Goal: Transaction & Acquisition: Obtain resource

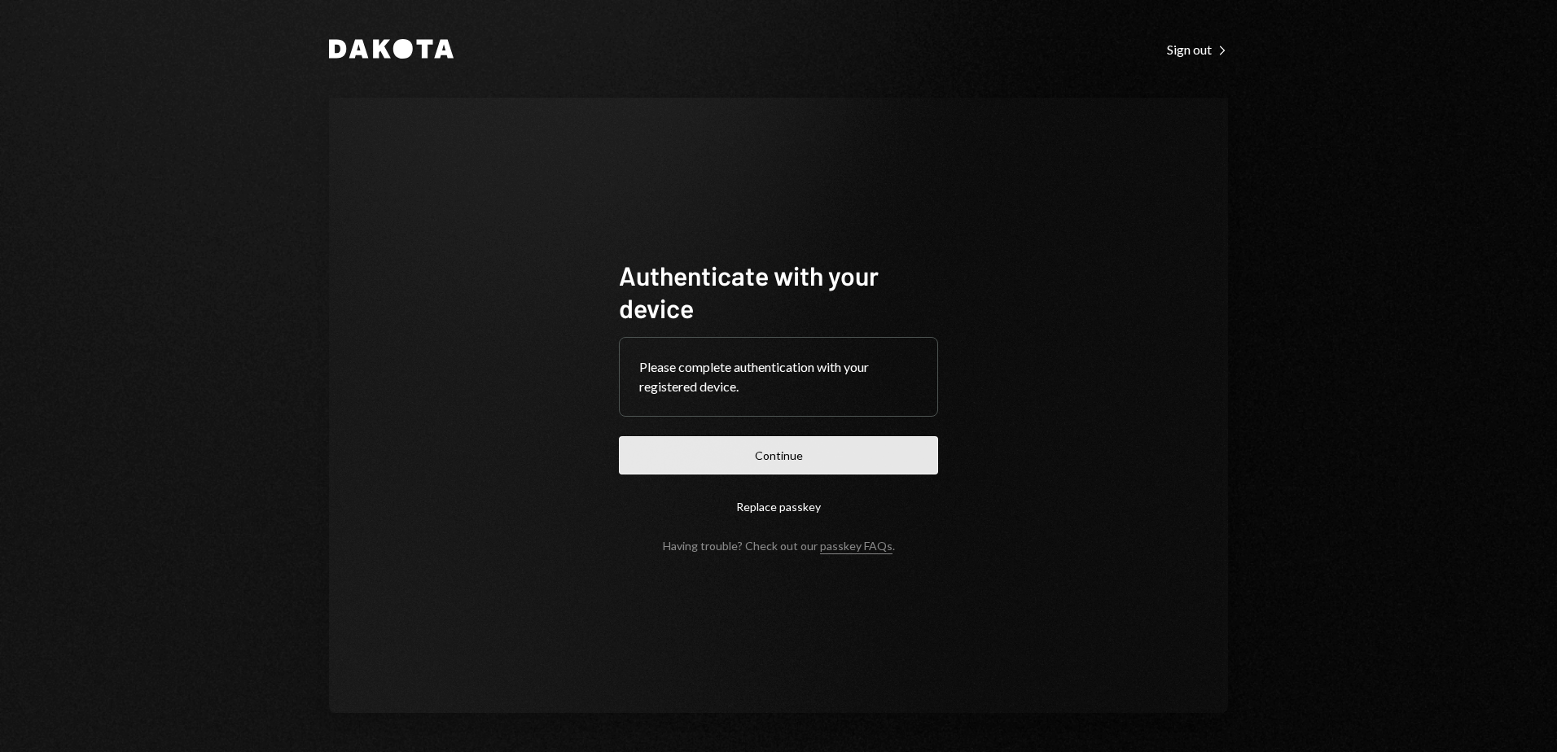
click at [863, 458] on button "Continue" at bounding box center [778, 455] width 319 height 38
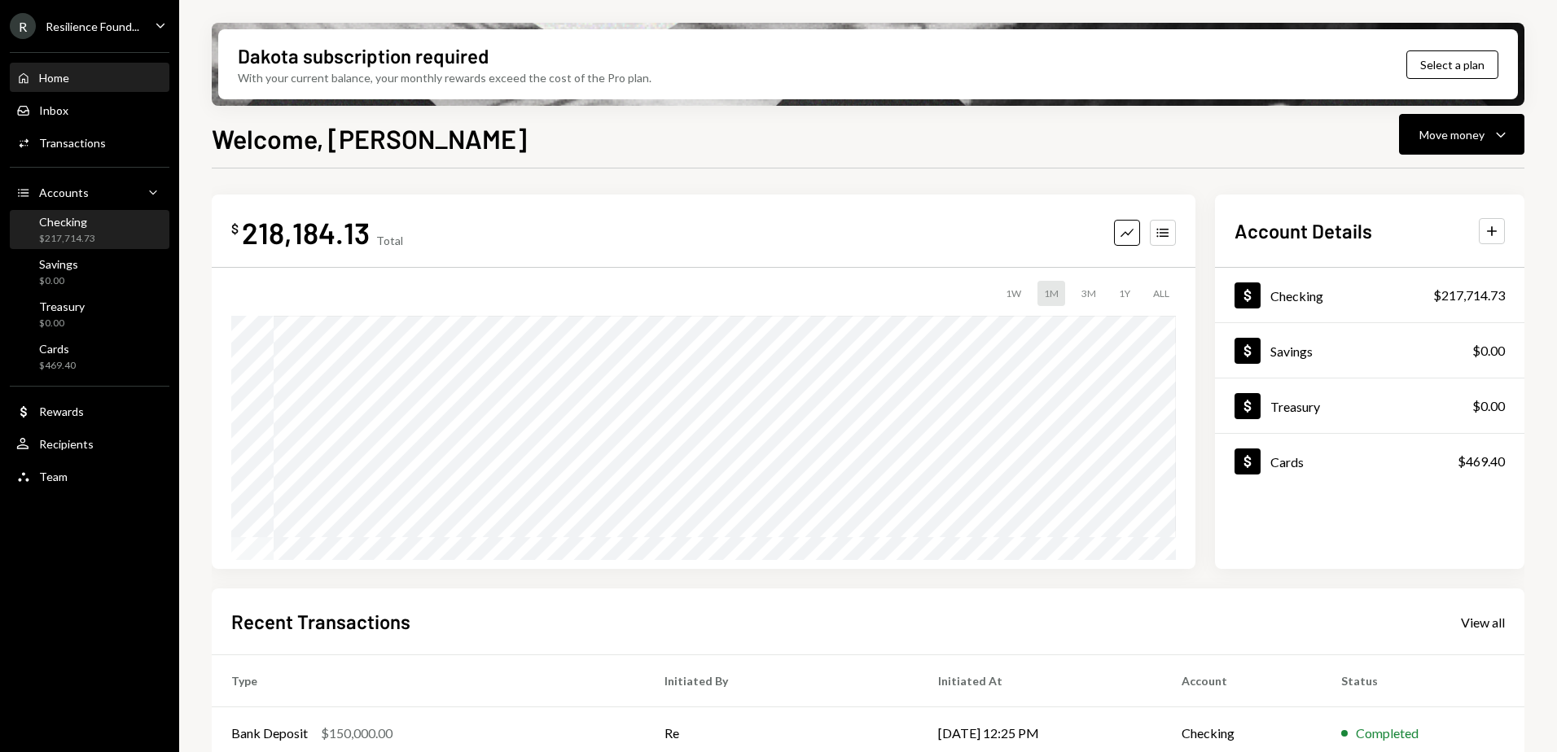
click at [74, 234] on div "$217,714.73" at bounding box center [67, 239] width 56 height 14
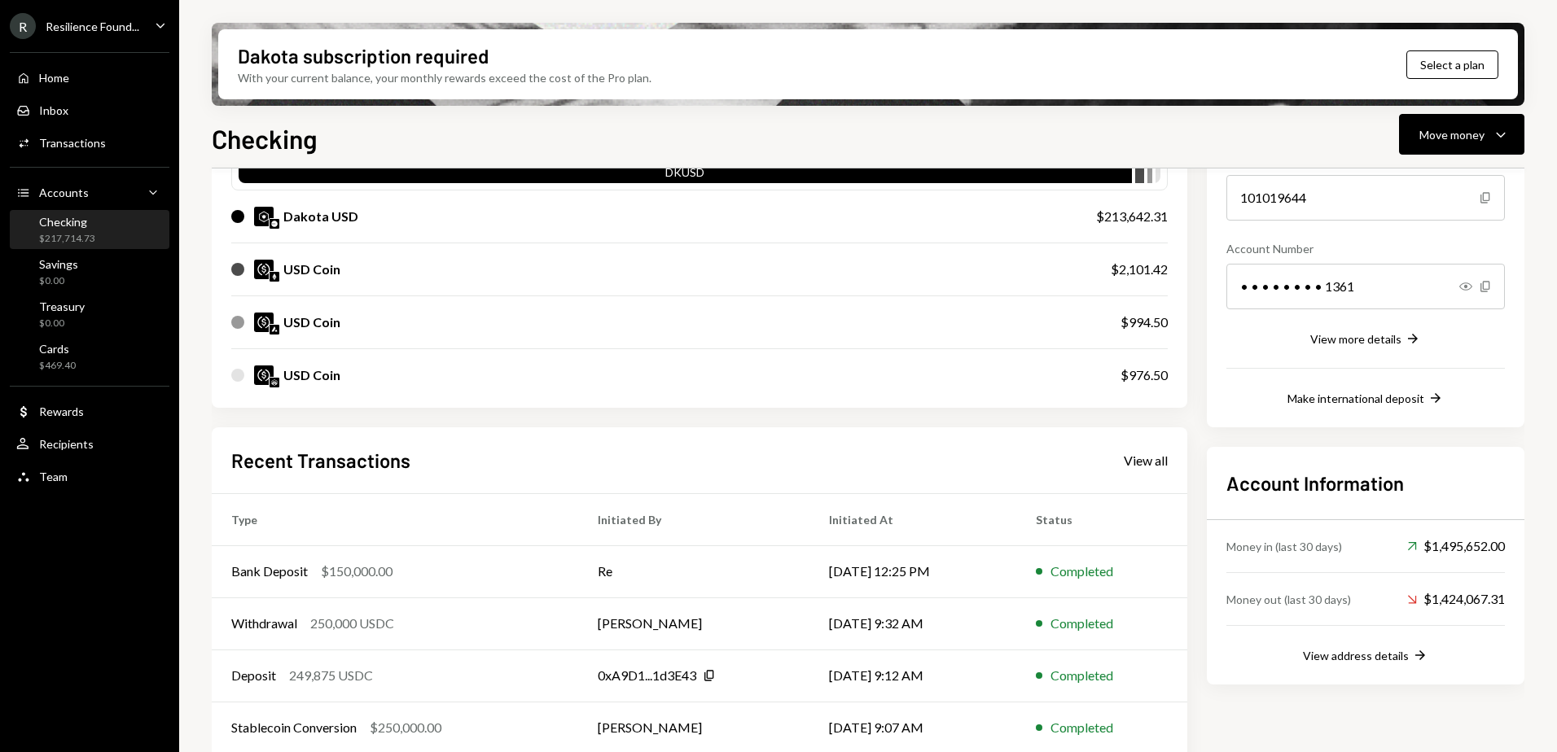
scroll to position [254, 0]
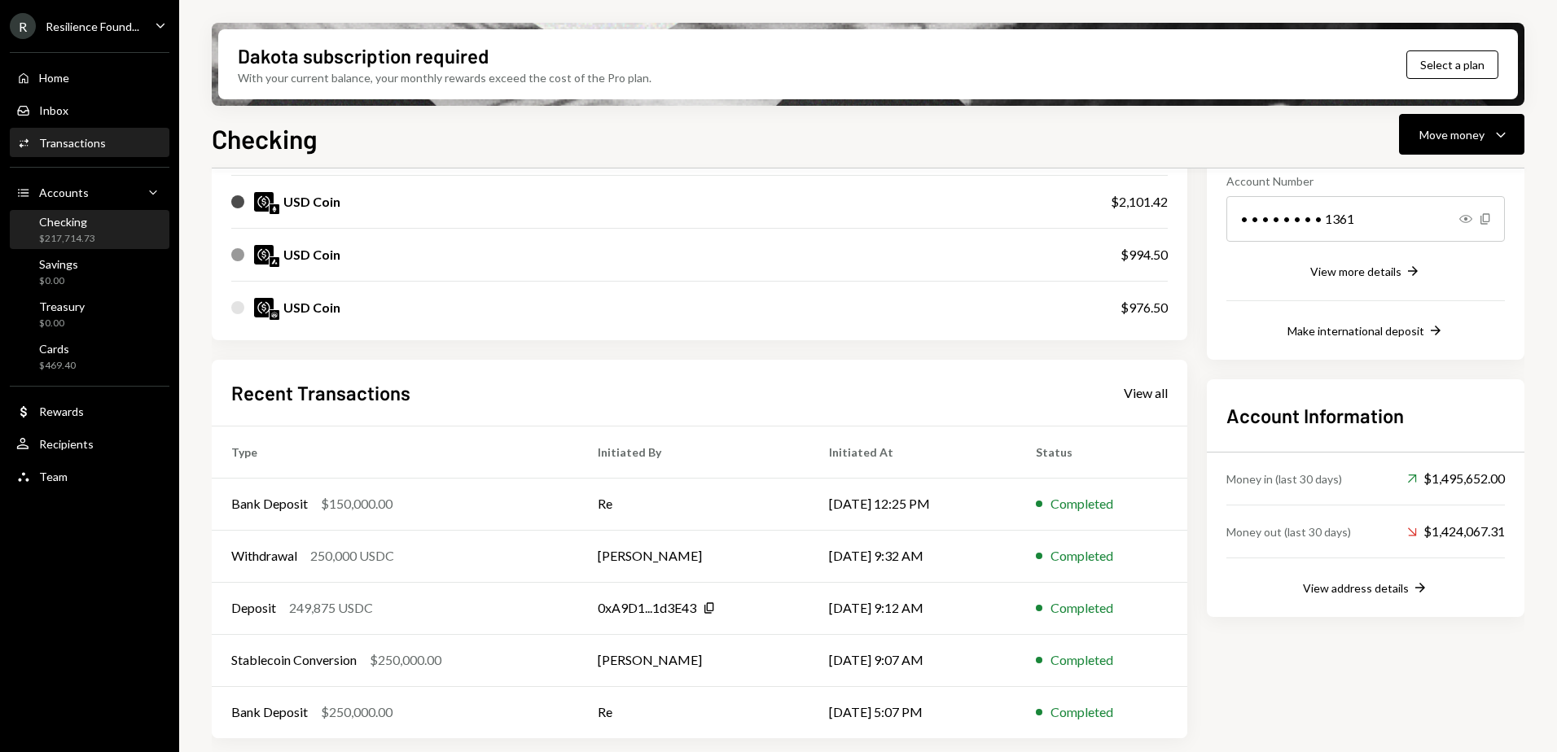
click at [121, 148] on div "Activities Transactions" at bounding box center [89, 143] width 147 height 15
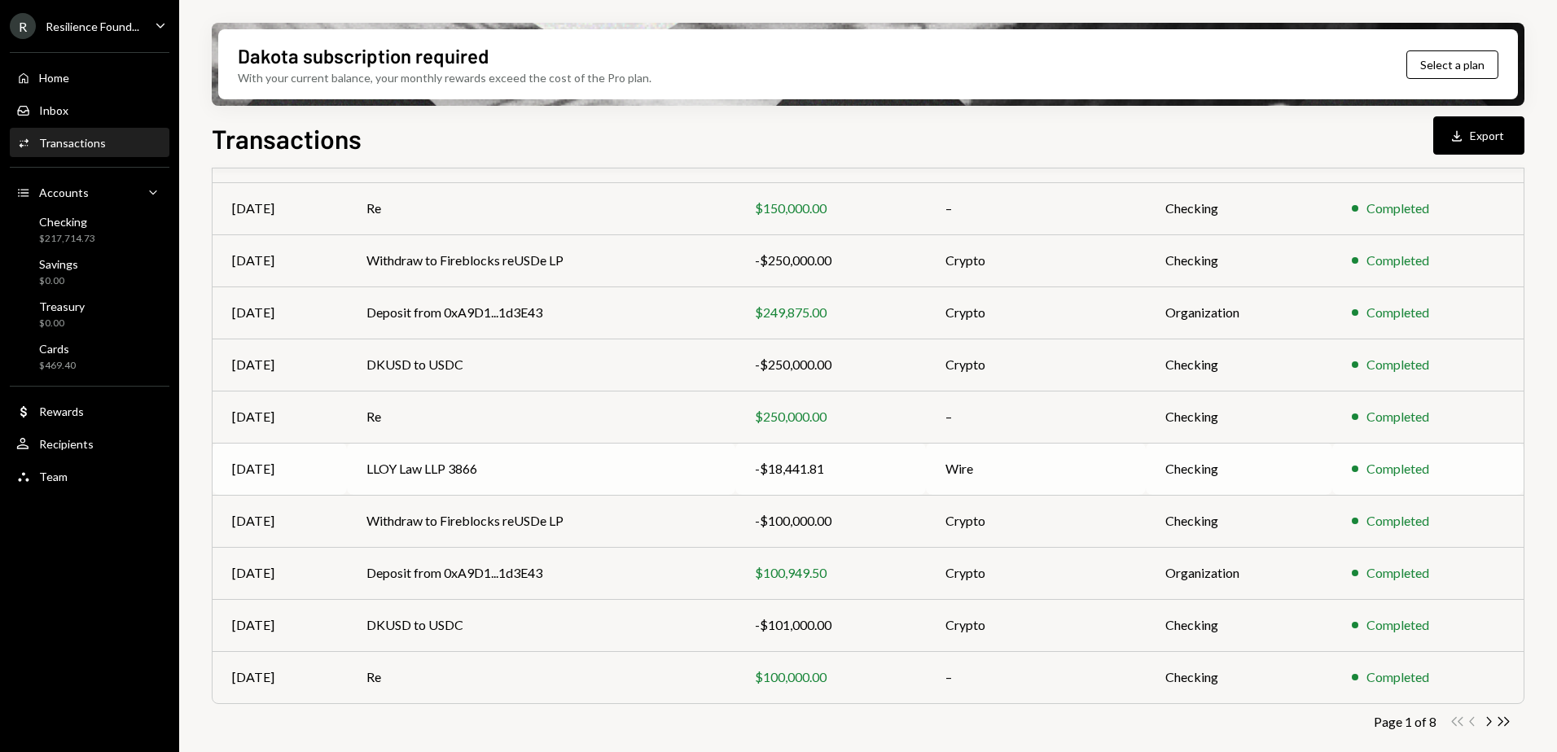
scroll to position [175, 0]
click at [1492, 721] on icon "Chevron Right" at bounding box center [1487, 720] width 15 height 15
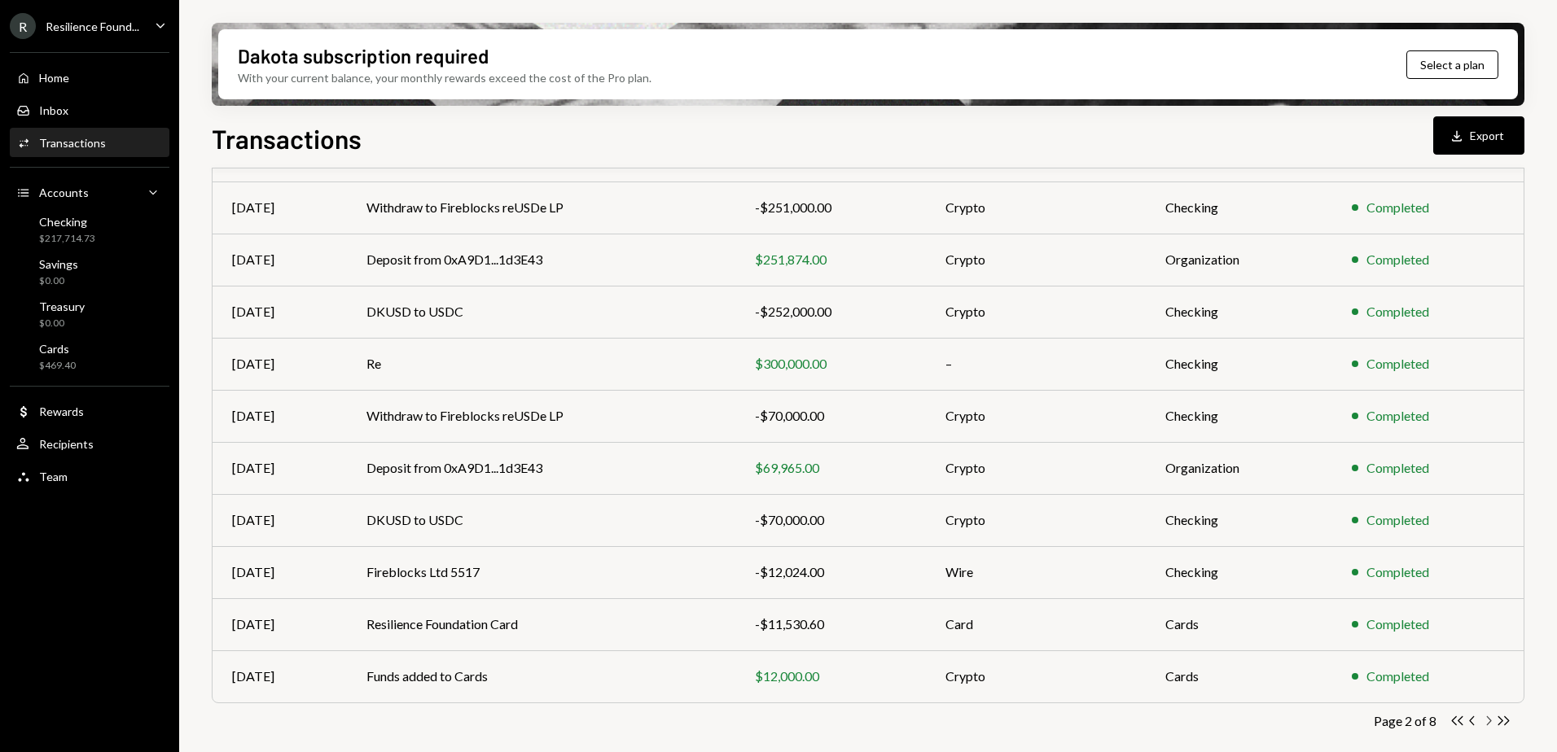
click at [1483, 721] on icon "Chevron Right" at bounding box center [1487, 720] width 15 height 15
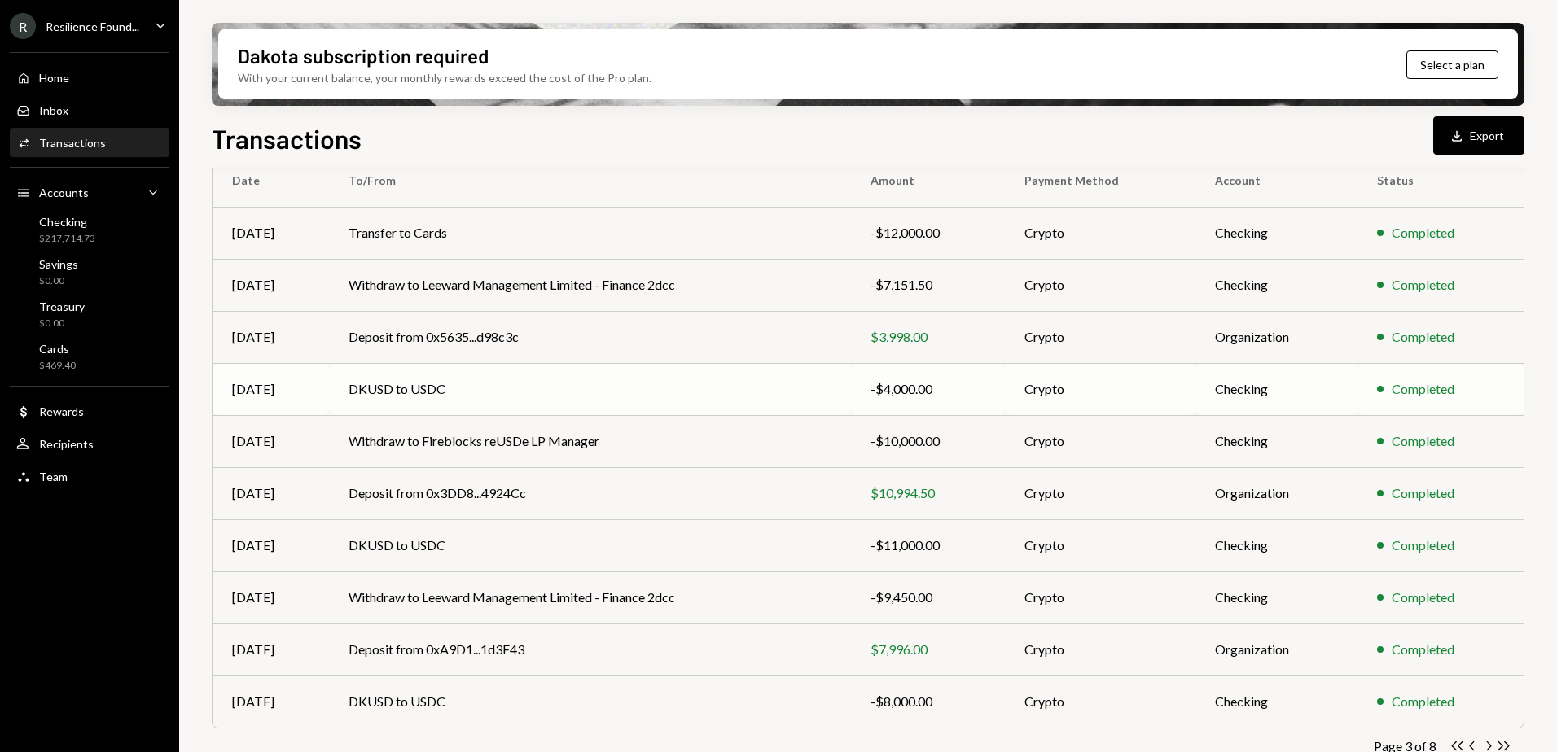
scroll to position [163, 0]
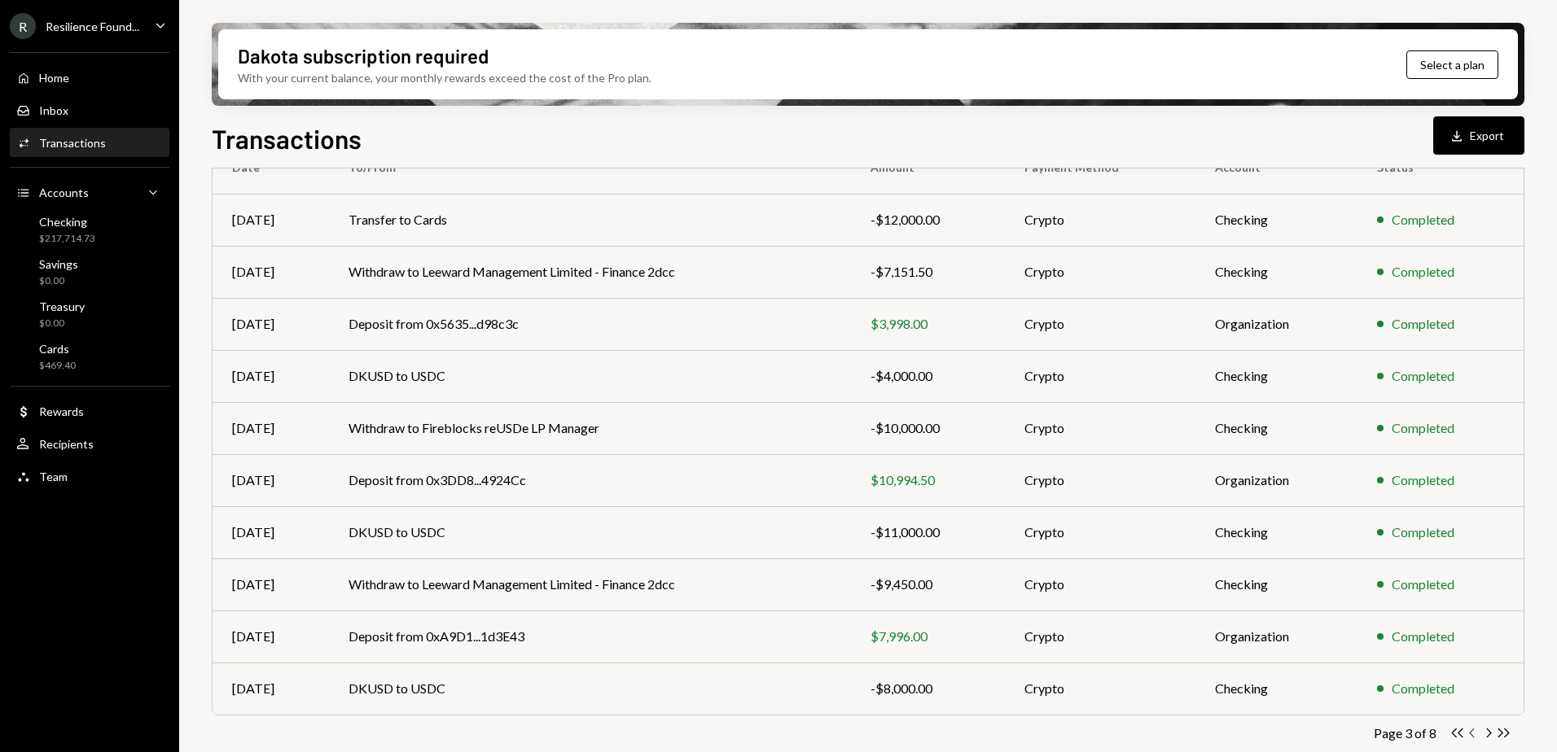
click at [1472, 734] on icon "Chevron Left" at bounding box center [1472, 732] width 15 height 15
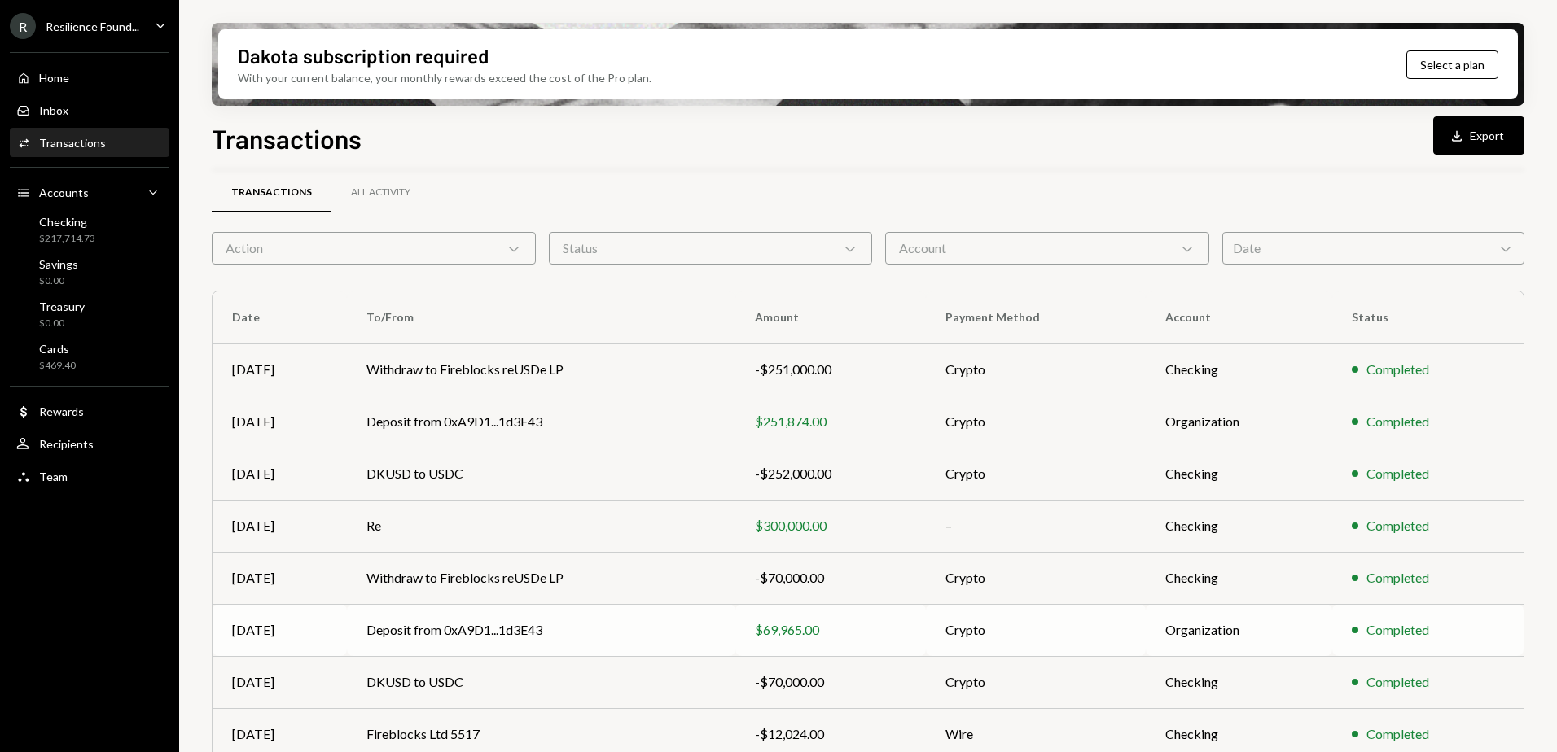
scroll to position [0, 0]
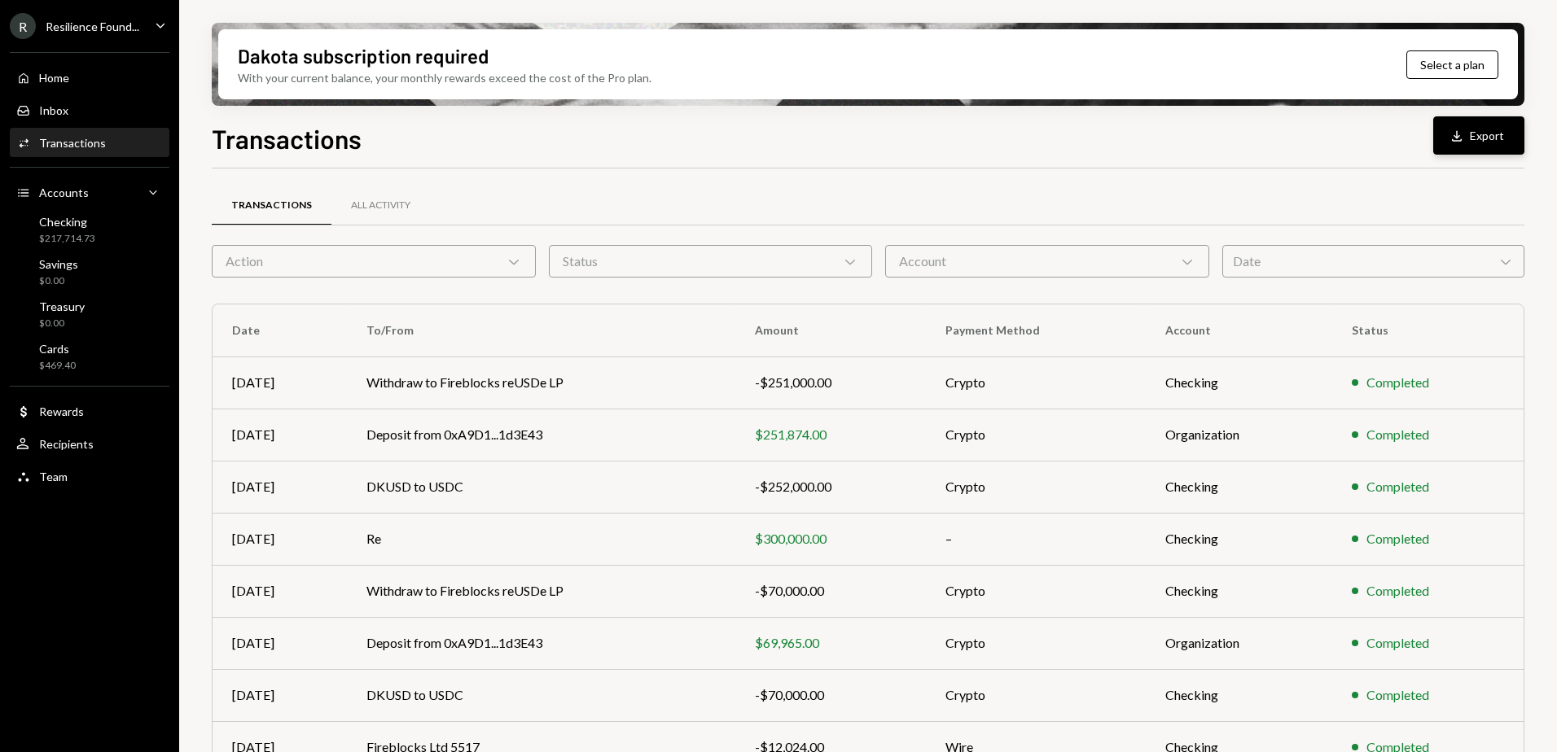
click at [1469, 132] on div "Download" at bounding box center [1458, 136] width 21 height 16
click at [787, 152] on div "Transactions Download Export" at bounding box center [868, 137] width 1312 height 36
click at [1299, 265] on div "Date Chevron Down" at bounding box center [1373, 261] width 302 height 33
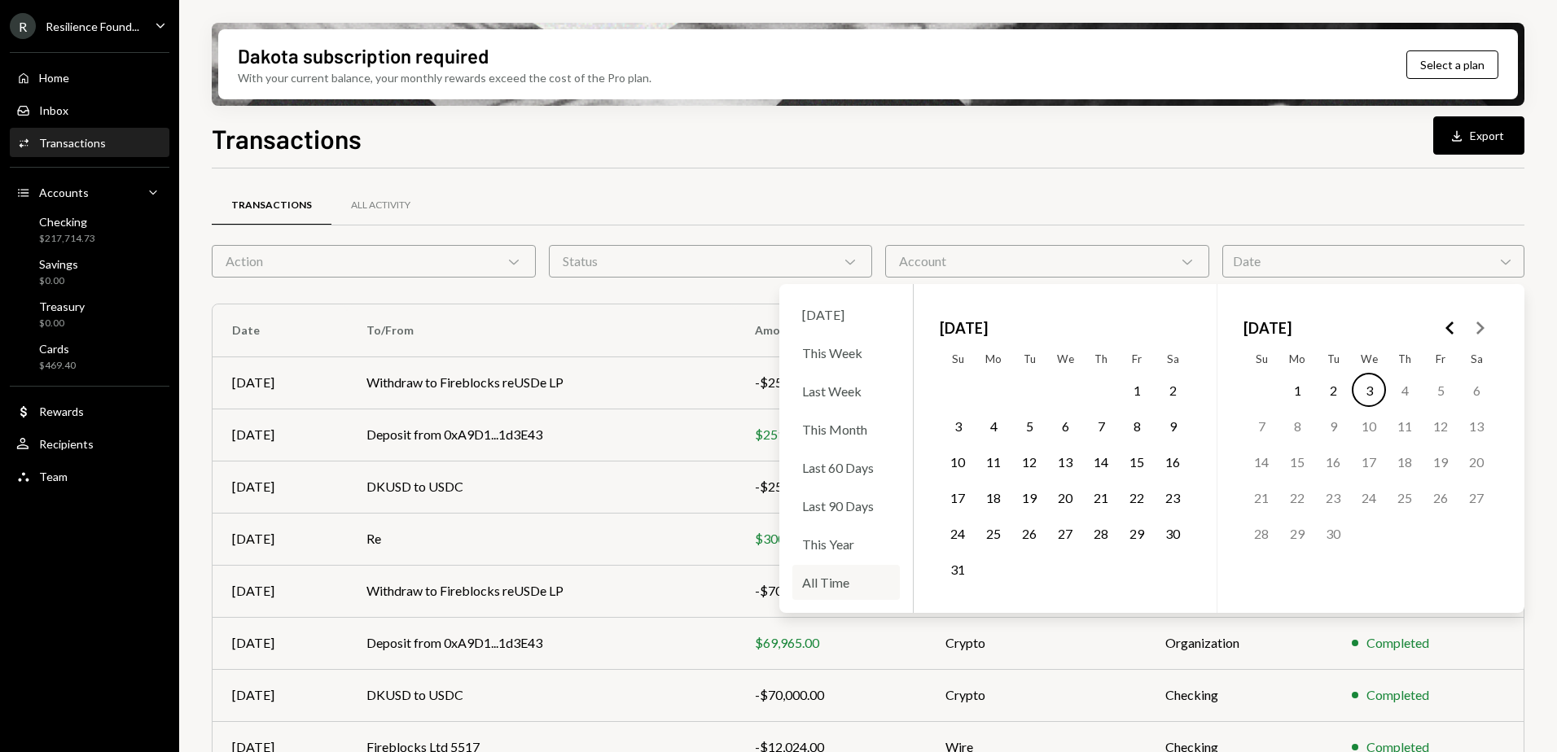
click at [830, 582] on div "All Time" at bounding box center [845, 582] width 107 height 35
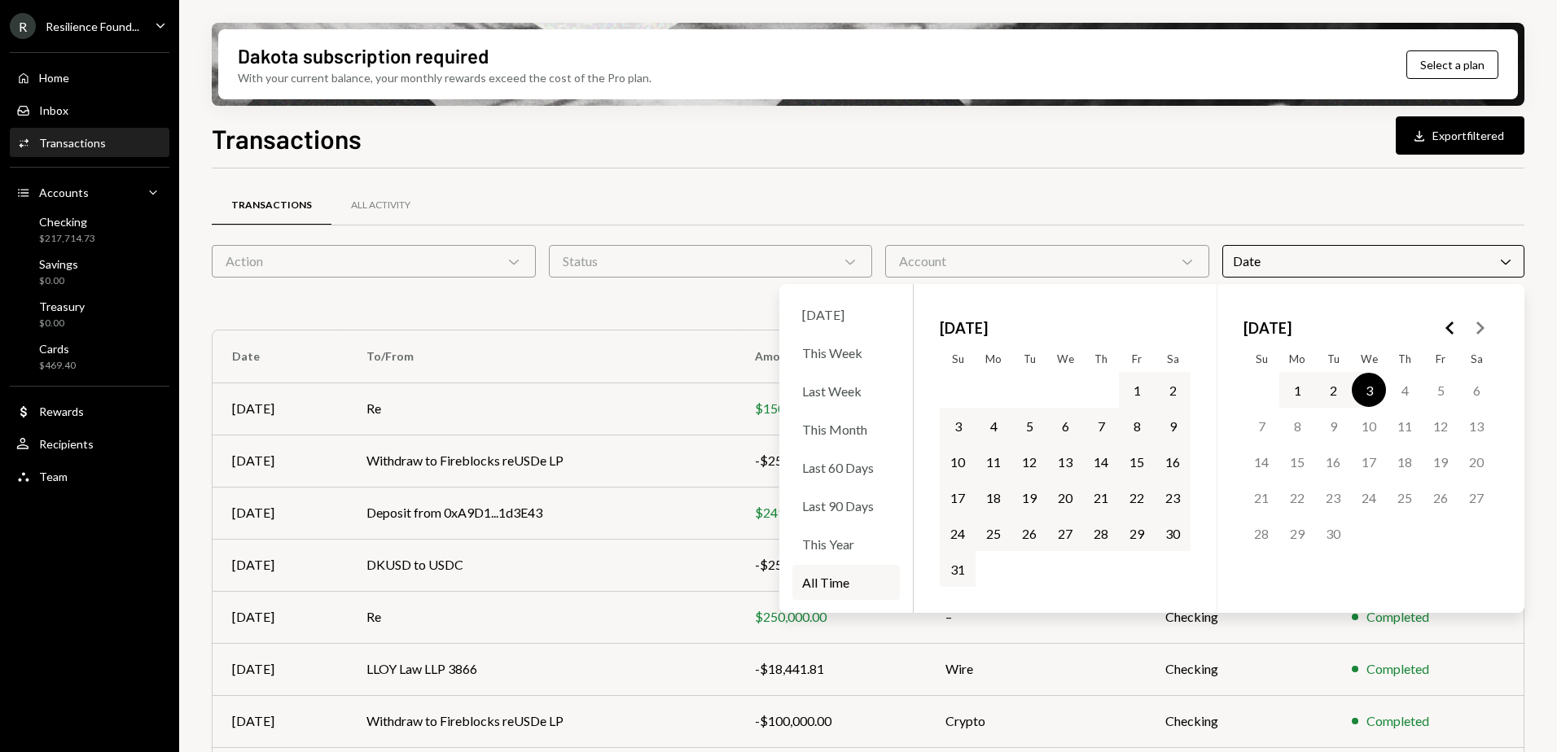
drag, startPoint x: 1216, startPoint y: 153, endPoint x: 1380, endPoint y: 156, distance: 164.5
click at [1217, 153] on div "Transactions Download Export filtered" at bounding box center [868, 137] width 1312 height 36
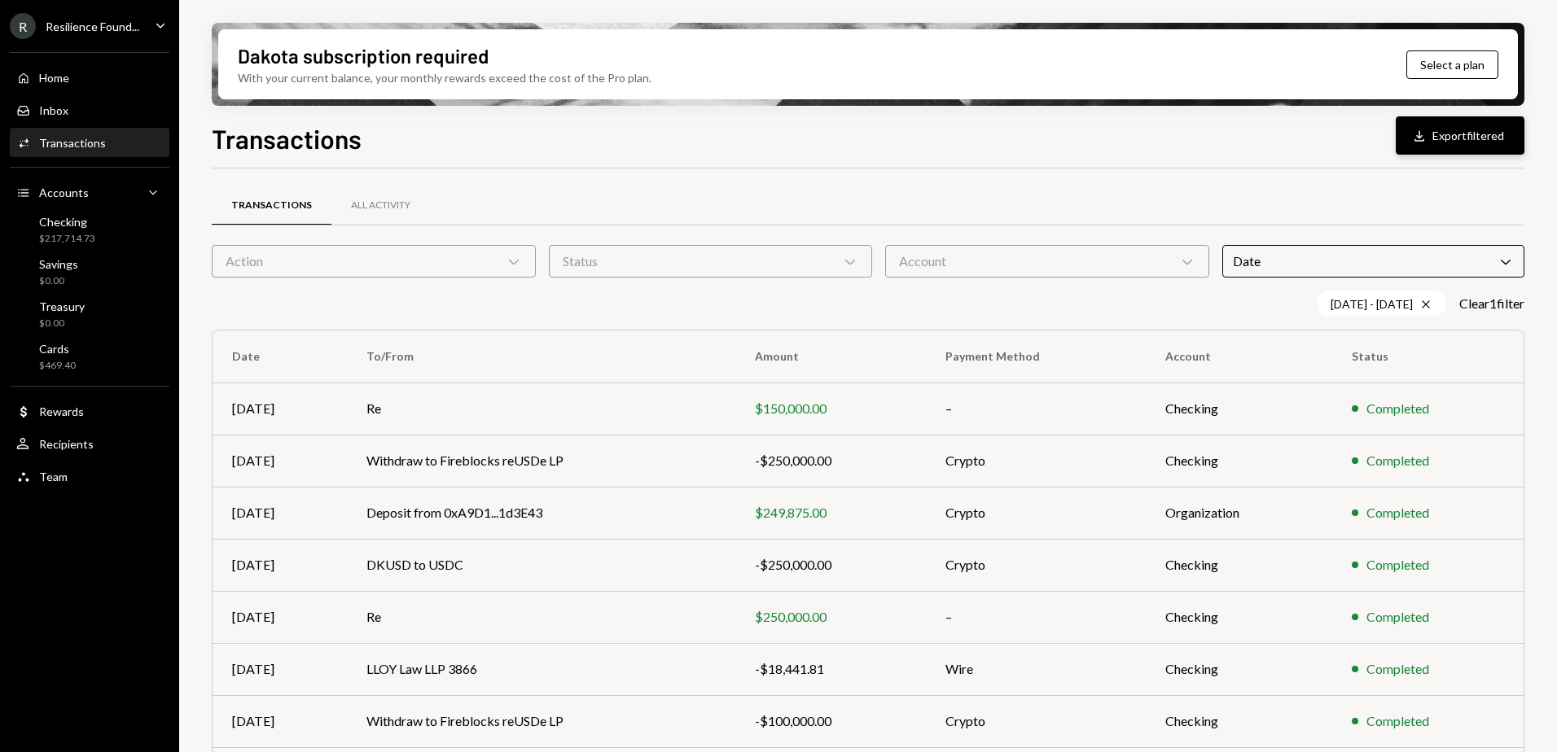
click at [1488, 134] on button "Download Export filtered" at bounding box center [1460, 135] width 129 height 38
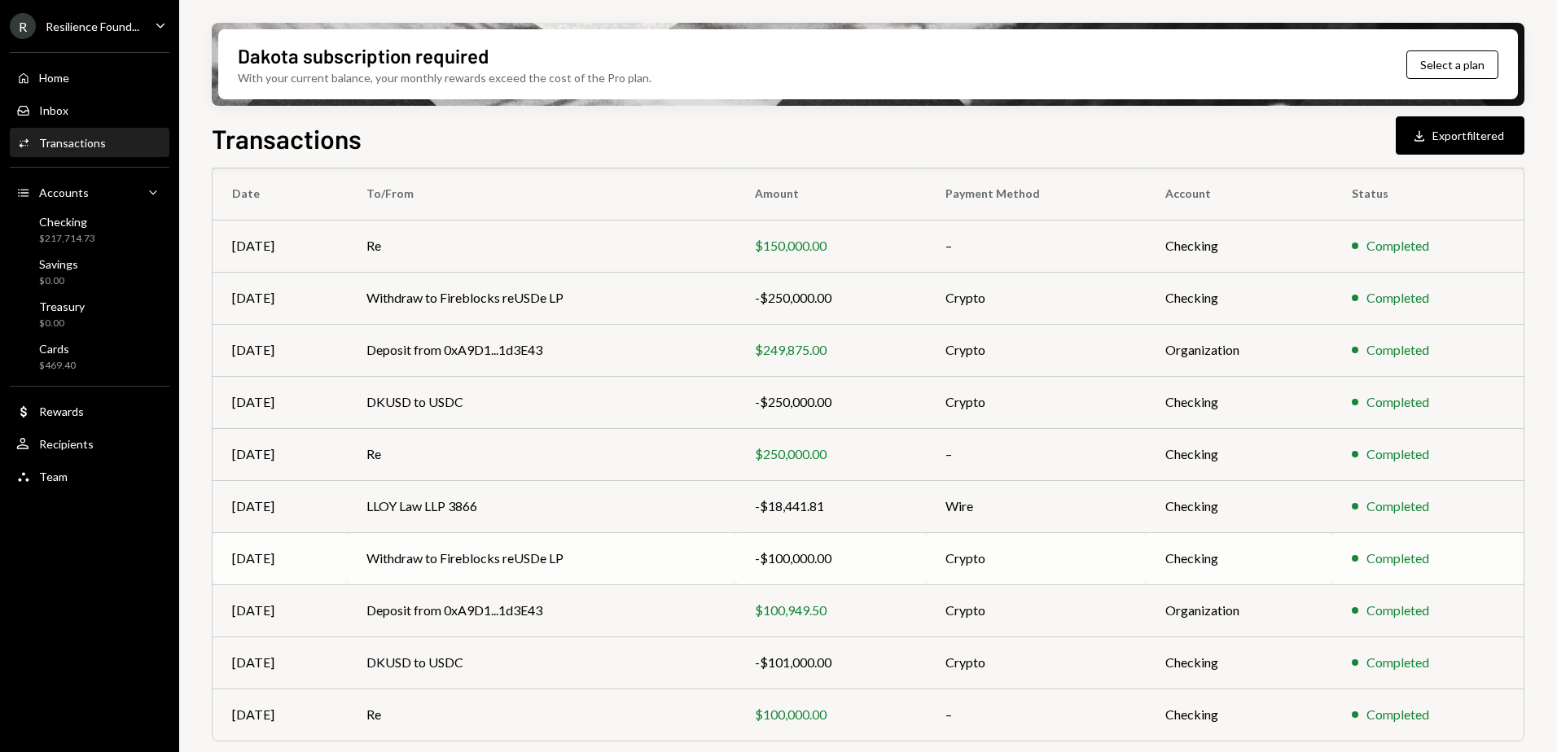
scroll to position [201, 0]
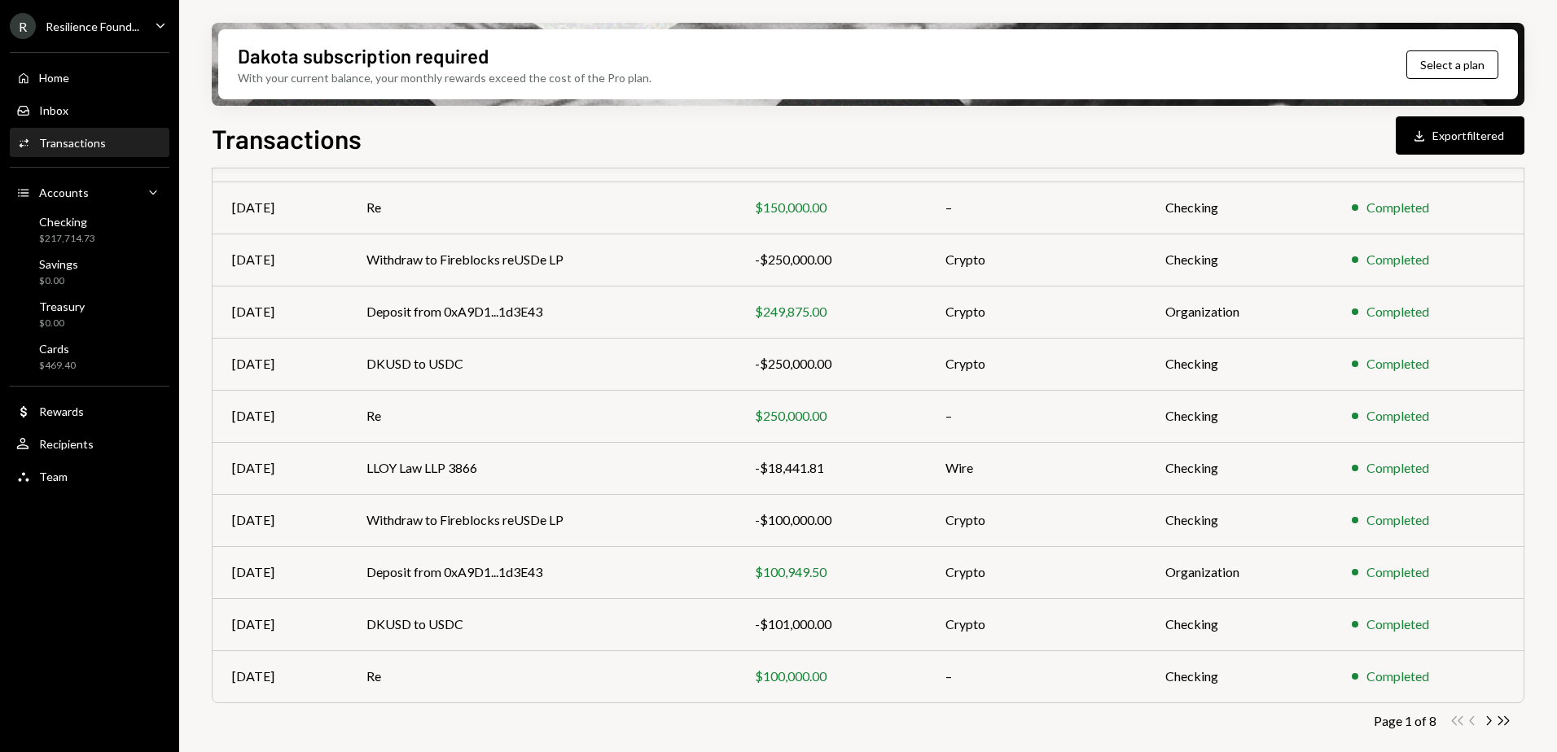
click at [1488, 722] on icon "Chevron Right" at bounding box center [1487, 720] width 15 height 15
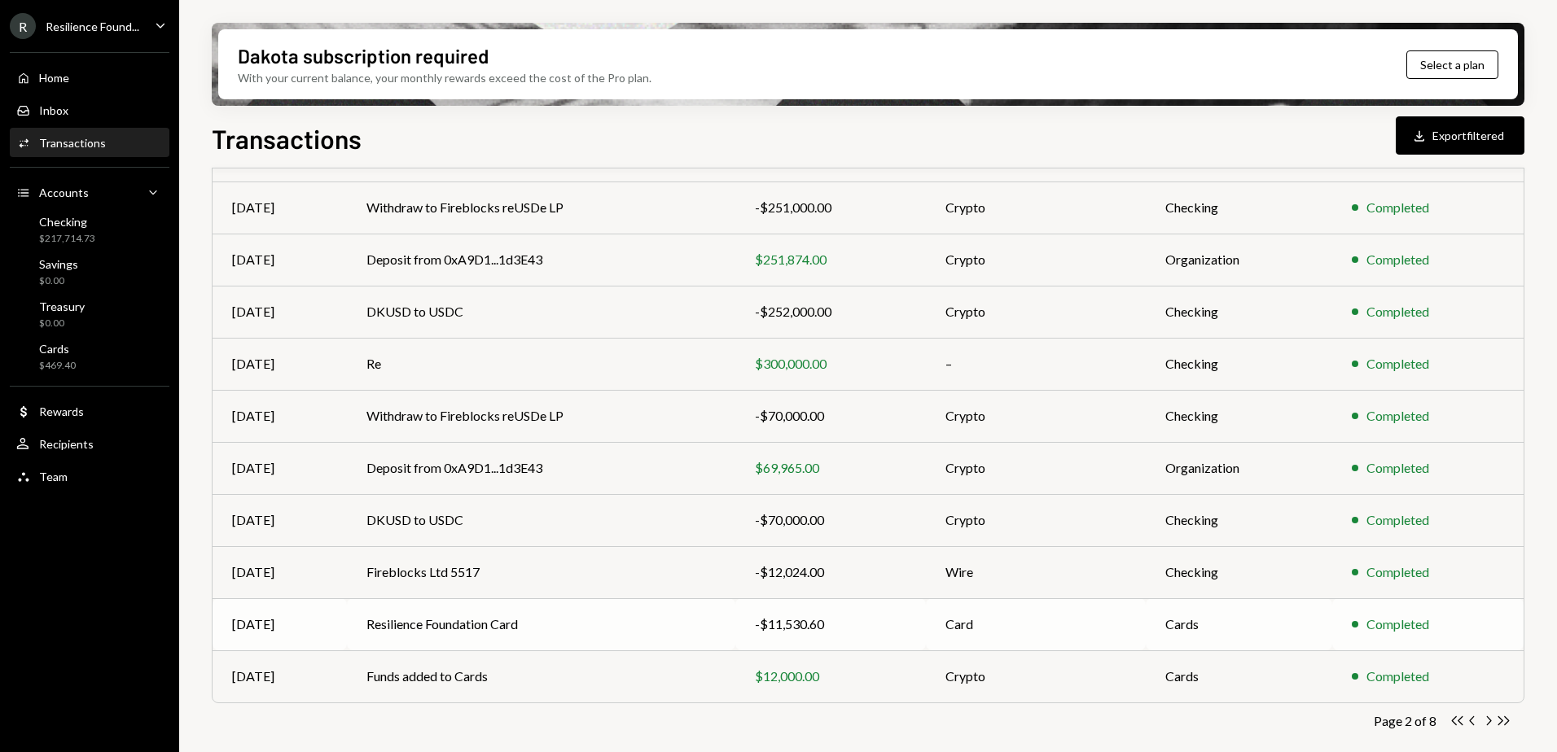
click at [590, 617] on td "Resilience Foundation Card" at bounding box center [541, 624] width 388 height 52
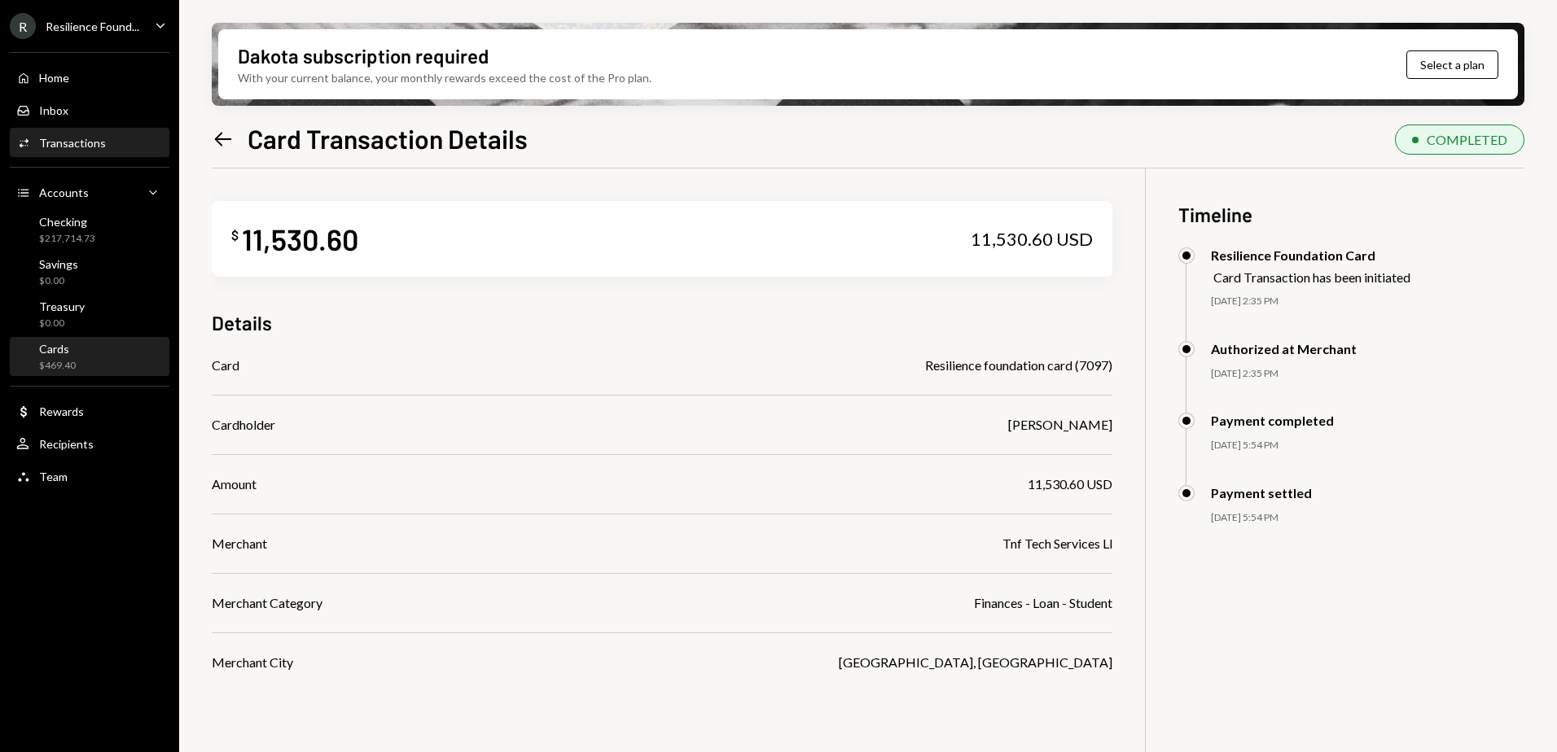
click at [86, 361] on div "Cards $469.40" at bounding box center [89, 357] width 147 height 31
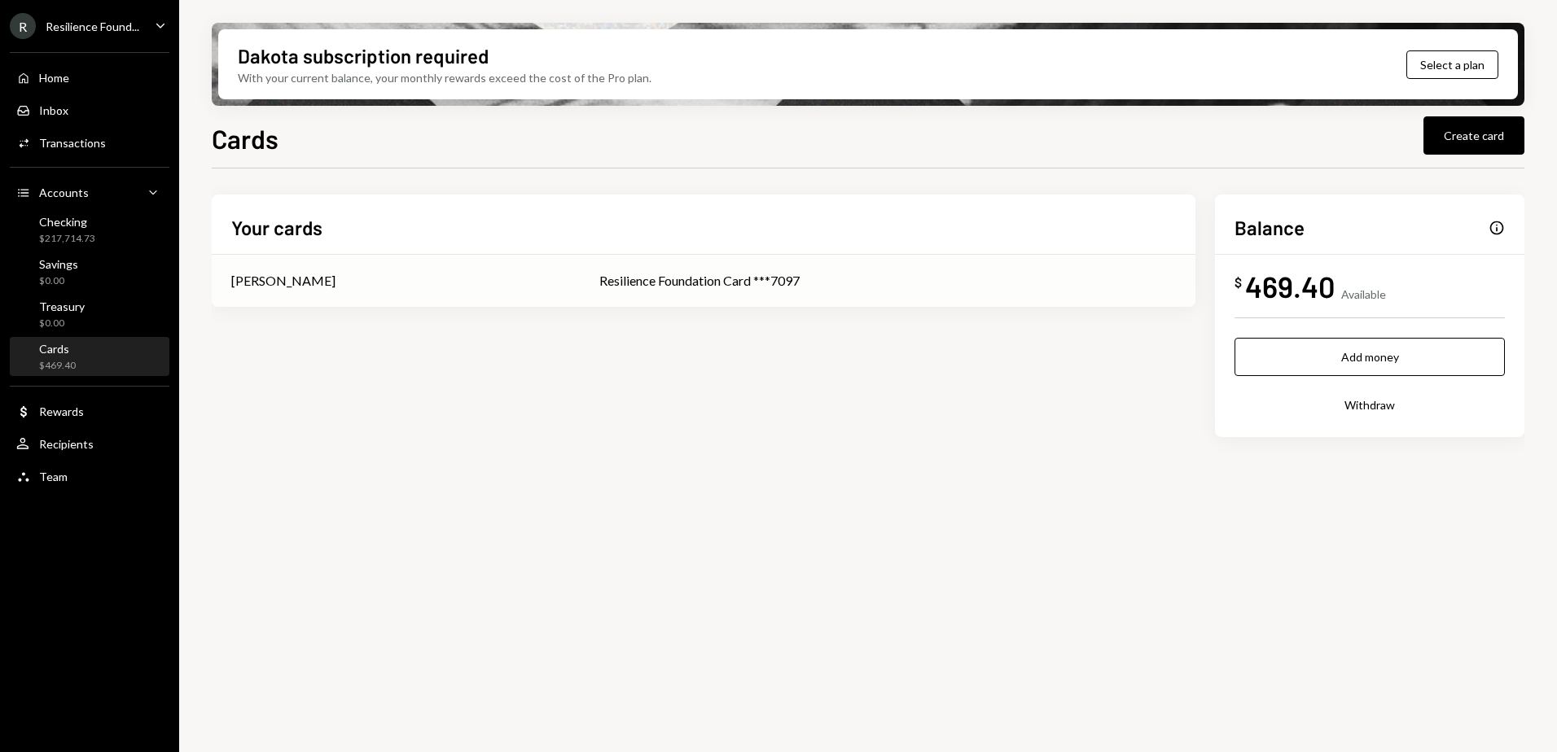
click at [852, 288] on div "Resilience Foundation Card ***7097" at bounding box center [887, 281] width 576 height 20
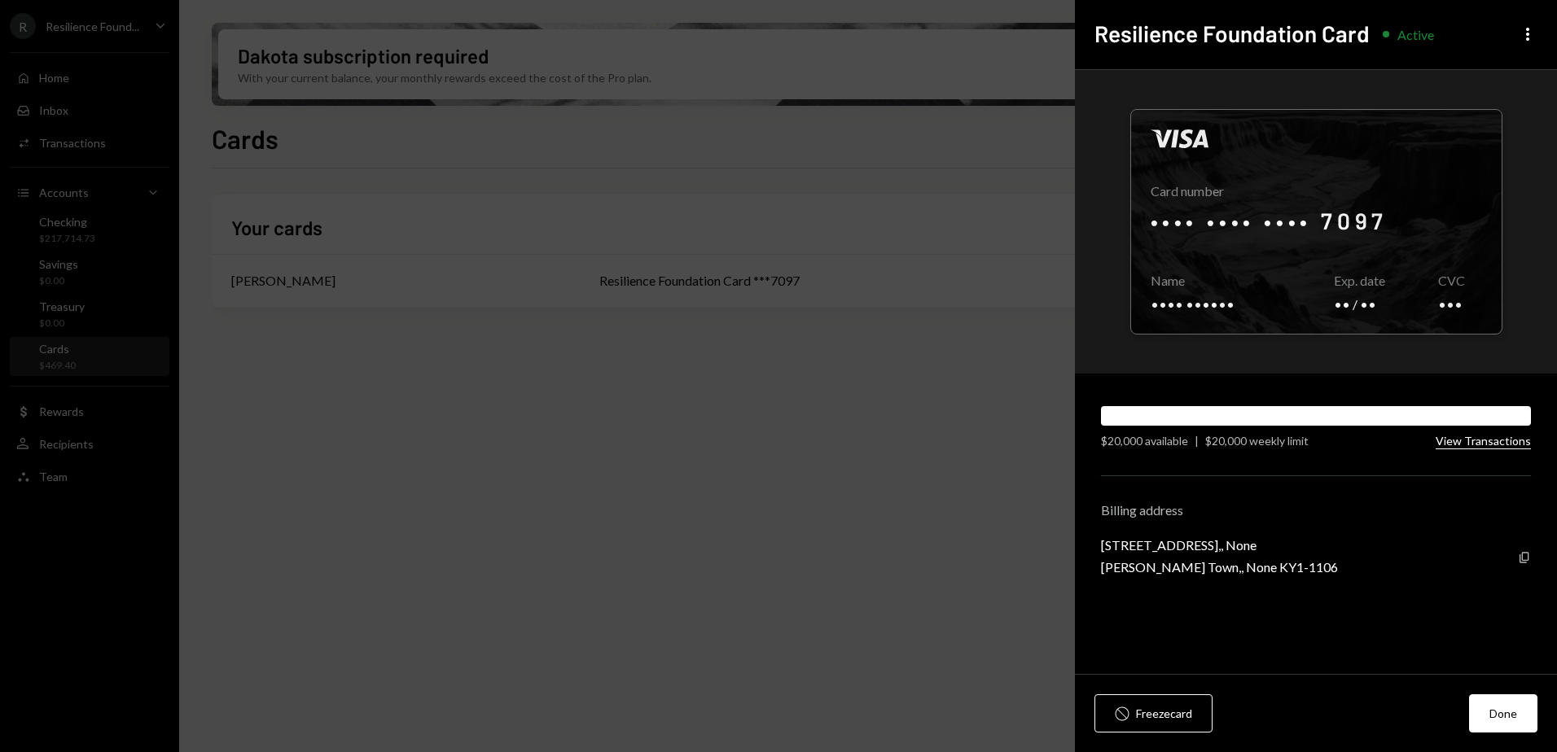
click at [1473, 438] on button "View Transactions" at bounding box center [1482, 441] width 95 height 15
